Goal: Find specific page/section: Find specific page/section

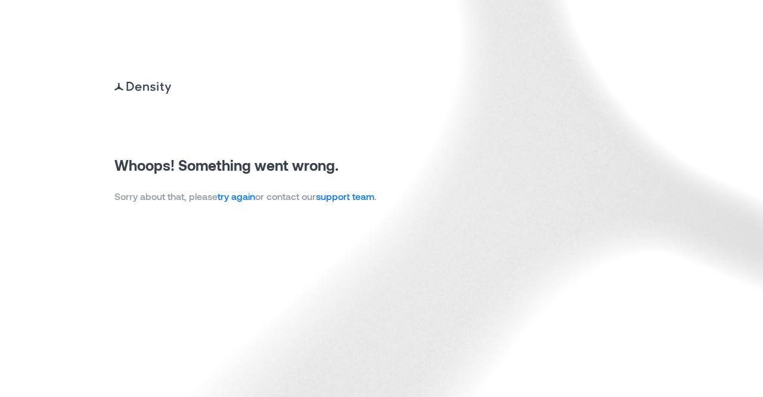
click at [235, 198] on link "try again" at bounding box center [237, 195] width 38 height 11
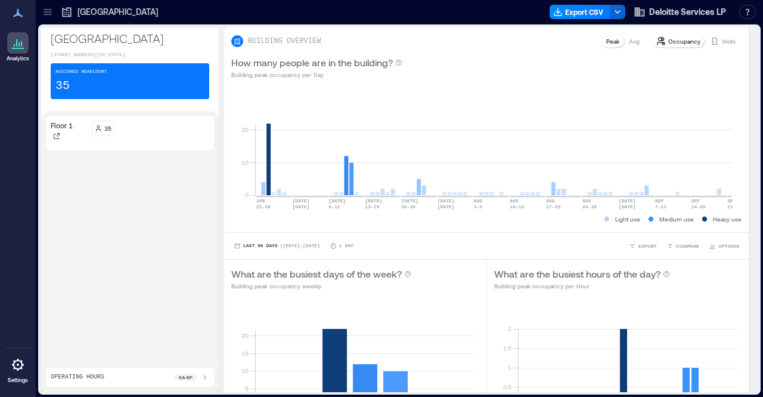
click at [49, 14] on icon at bounding box center [48, 12] width 12 height 12
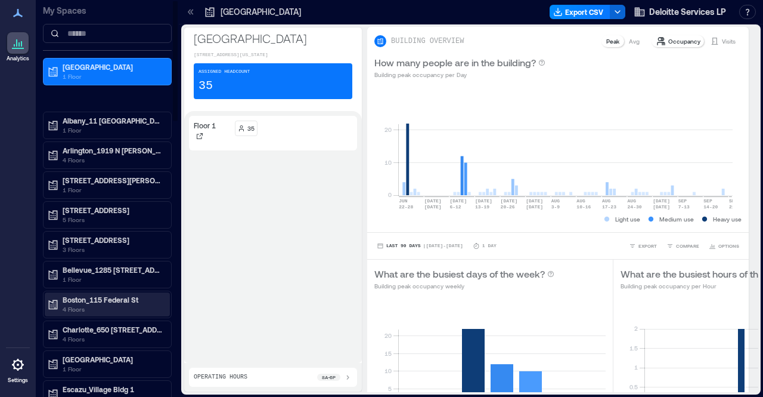
click at [117, 307] on p "4 Floors" at bounding box center [113, 309] width 100 height 10
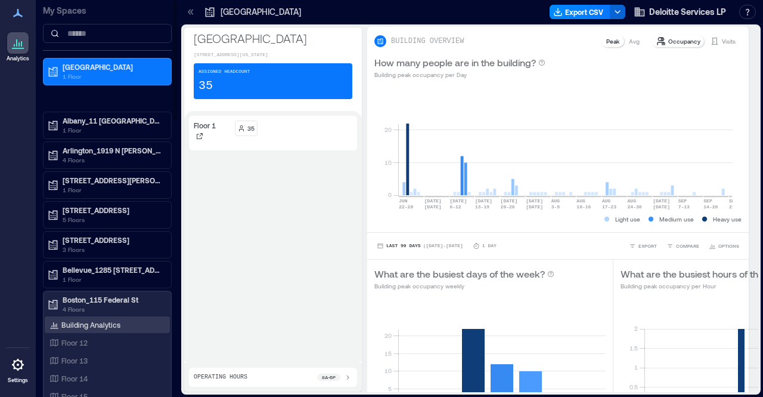
click at [110, 329] on div "Building Analytics" at bounding box center [107, 324] width 125 height 17
